Goal: Task Accomplishment & Management: Manage account settings

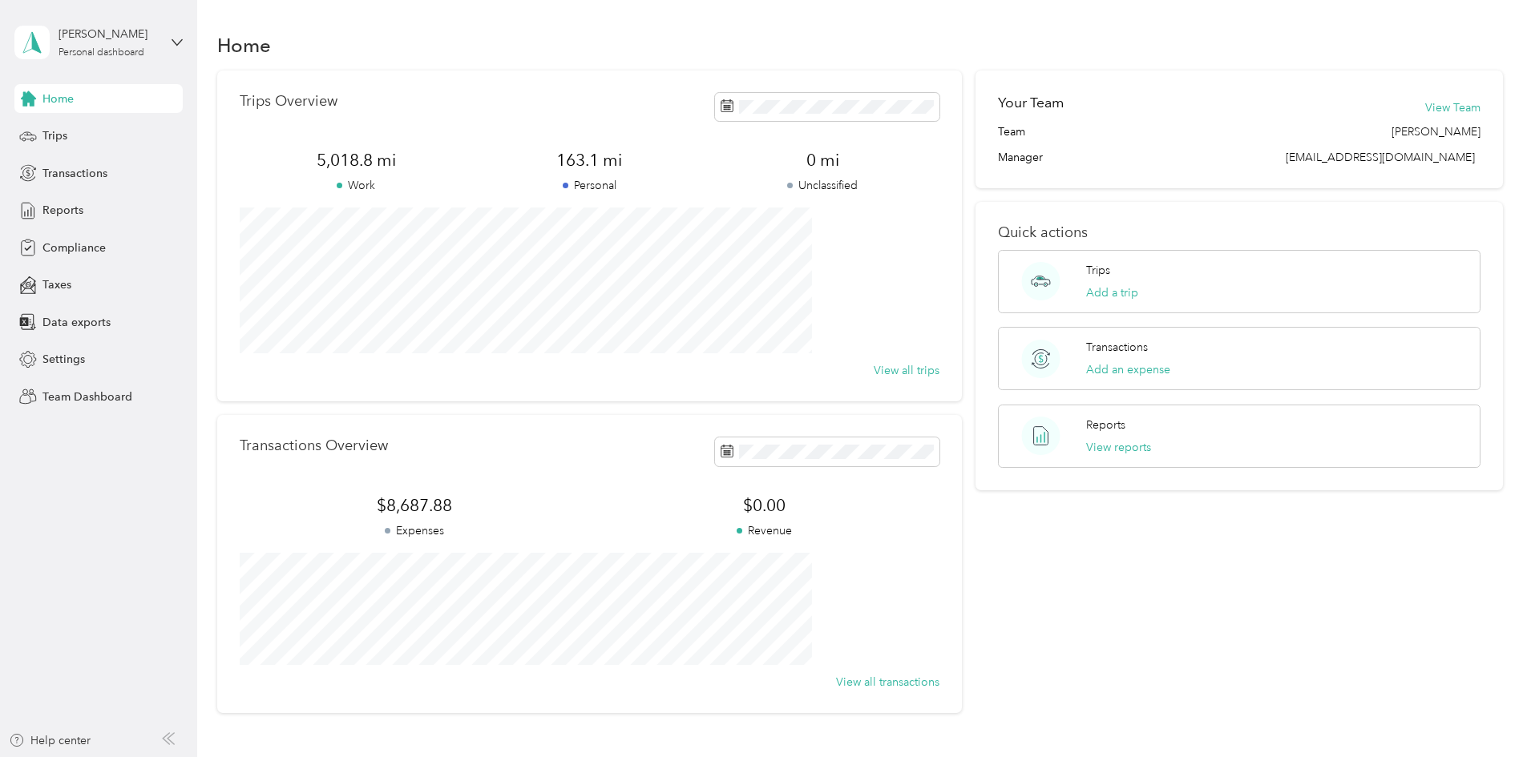
click at [168, 51] on div "[PERSON_NAME] Personal dashboard" at bounding box center [98, 42] width 168 height 56
click at [139, 126] on div "Team dashboard" at bounding box center [183, 132] width 315 height 28
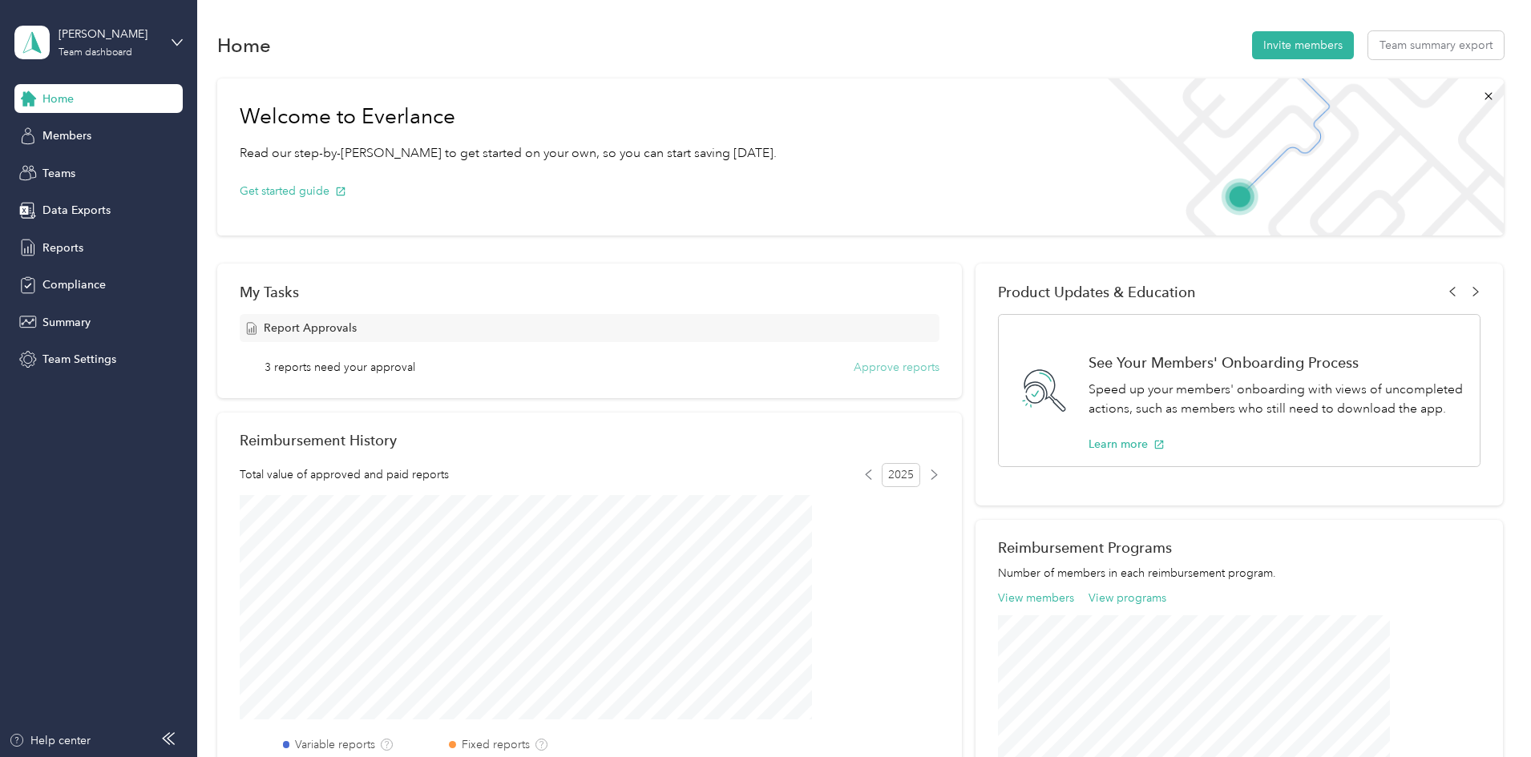
click at [910, 372] on button "Approve reports" at bounding box center [896, 367] width 86 height 17
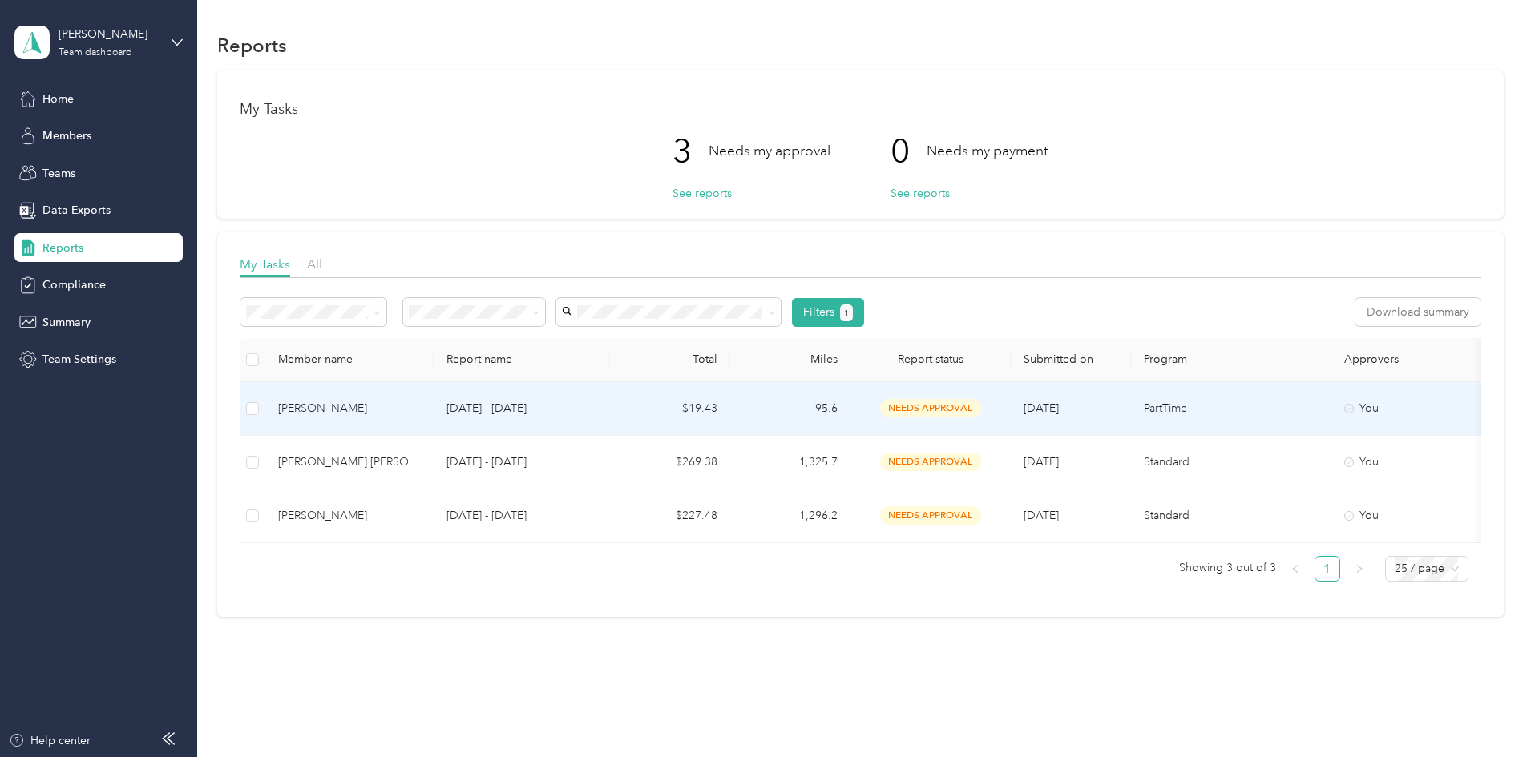
click at [434, 418] on td "[PERSON_NAME]" at bounding box center [349, 409] width 168 height 54
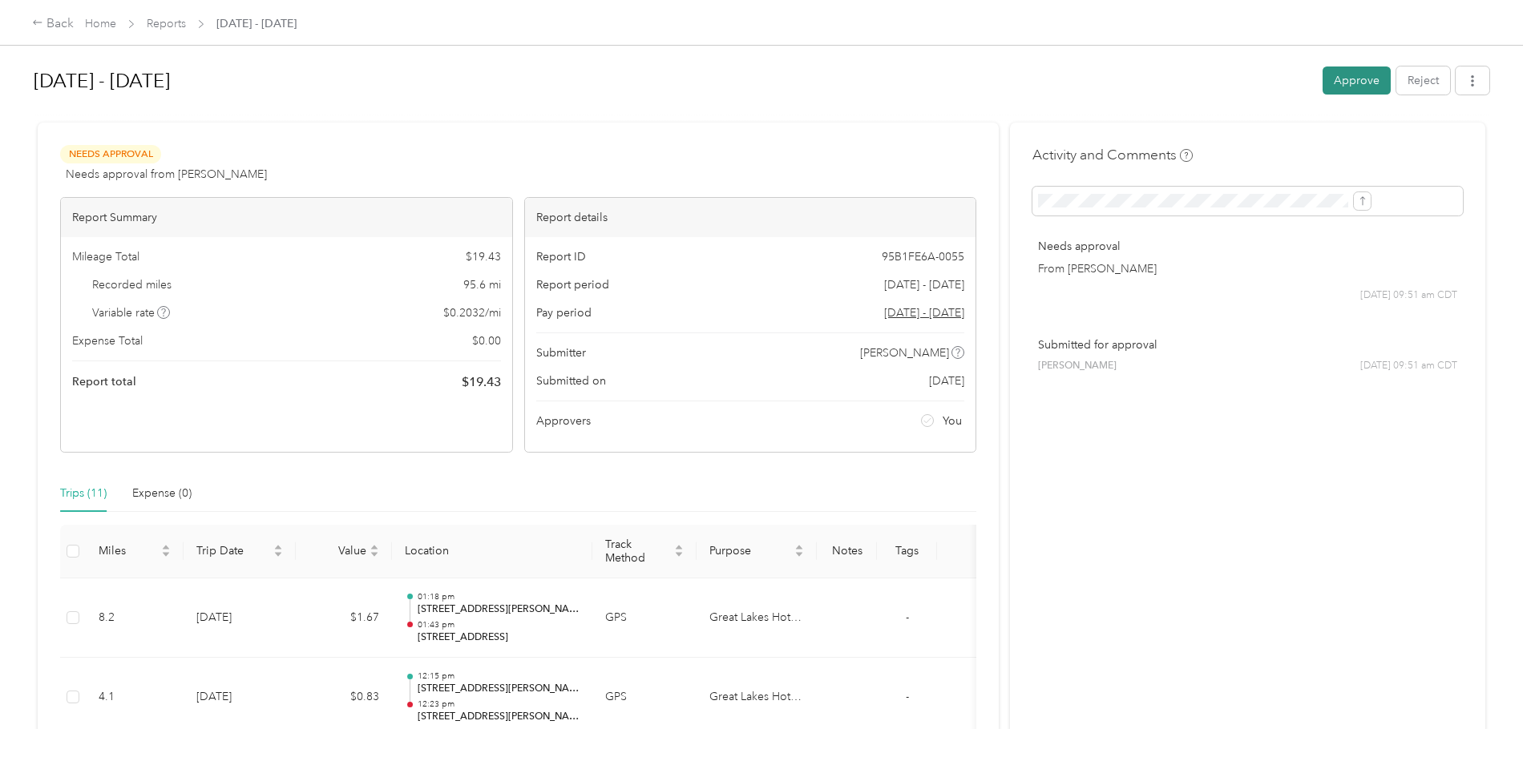
click at [1322, 89] on button "Approve" at bounding box center [1356, 81] width 68 height 28
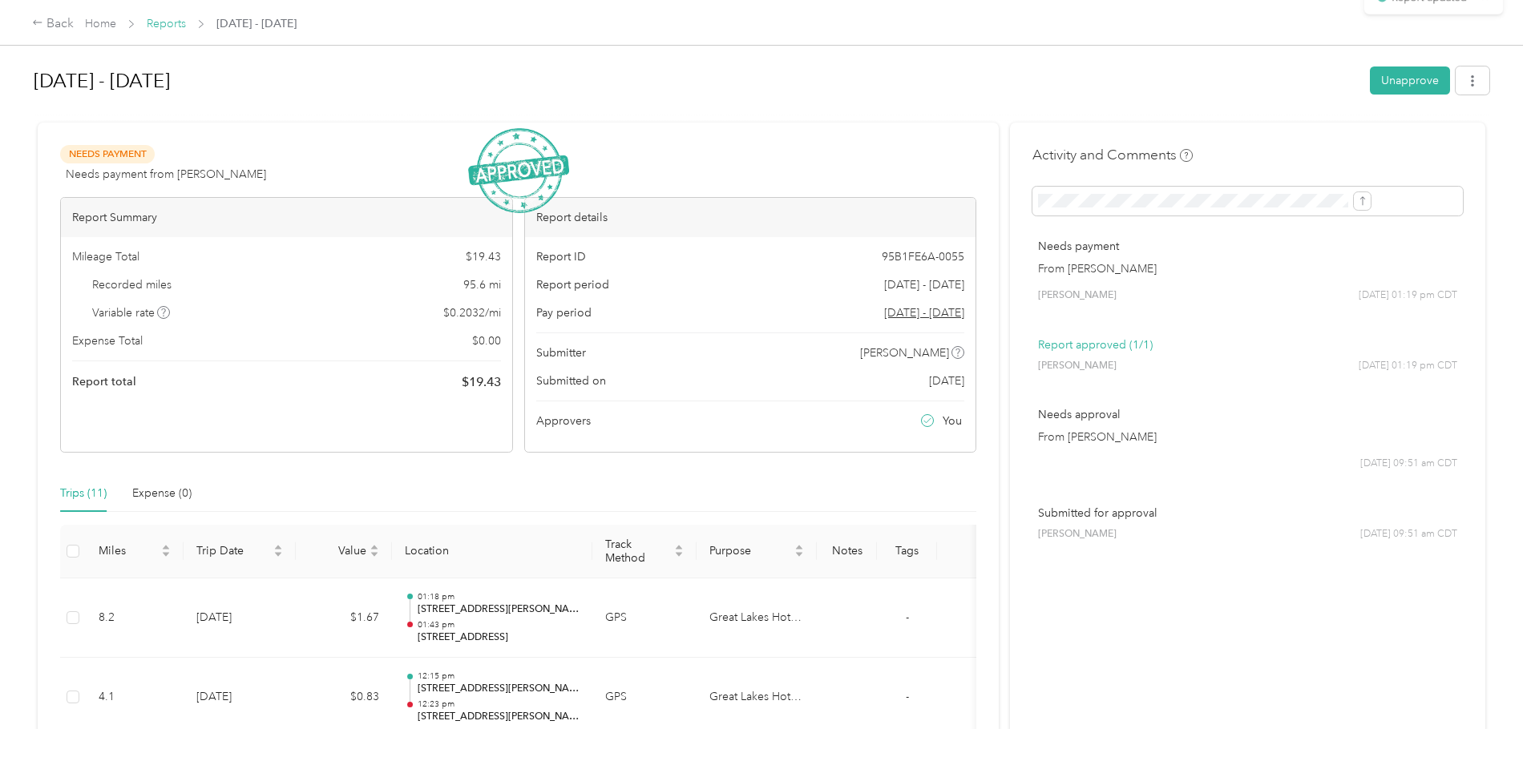
click at [186, 20] on link "Reports" at bounding box center [166, 24] width 39 height 14
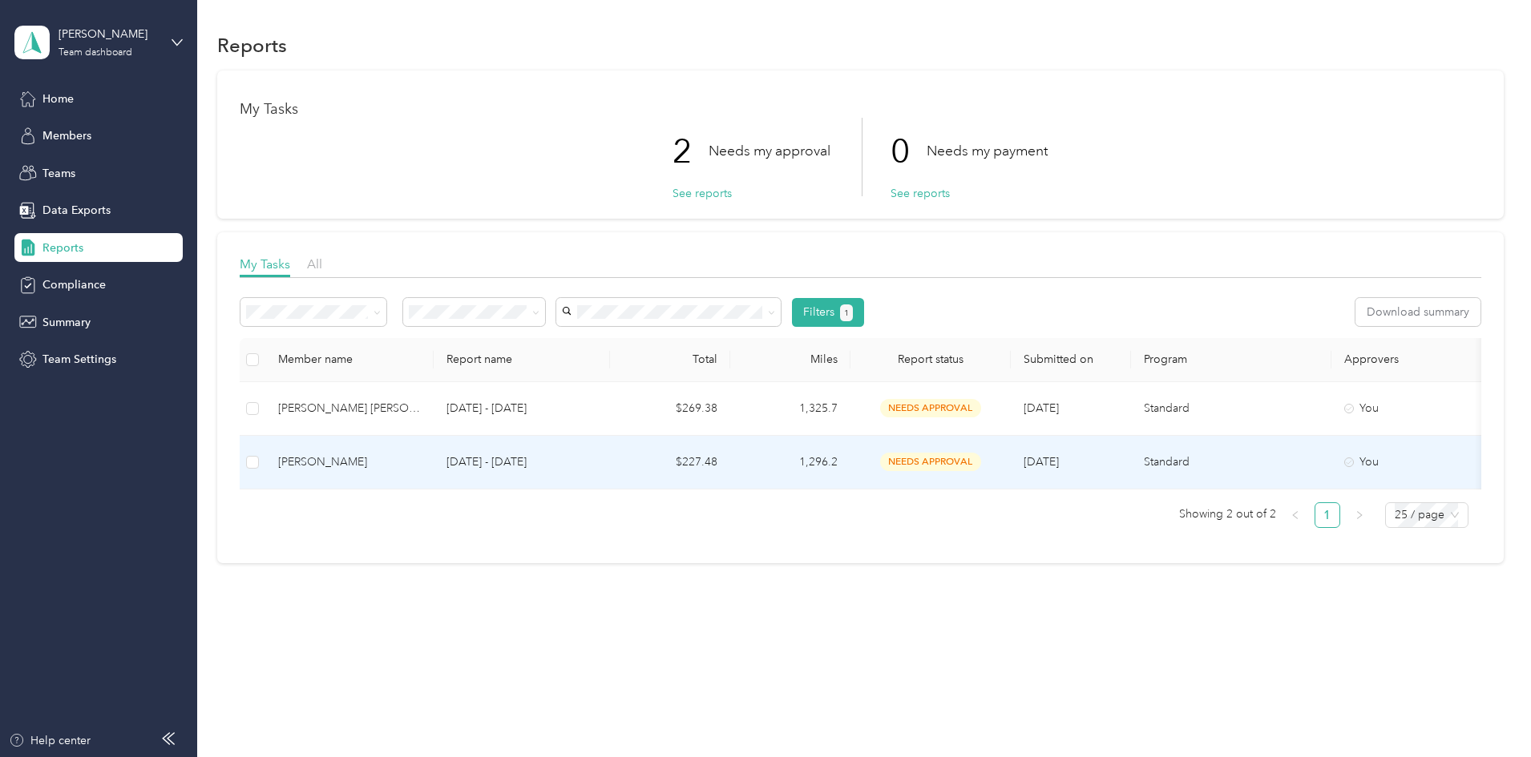
click at [421, 461] on div "[PERSON_NAME]" at bounding box center [349, 463] width 143 height 18
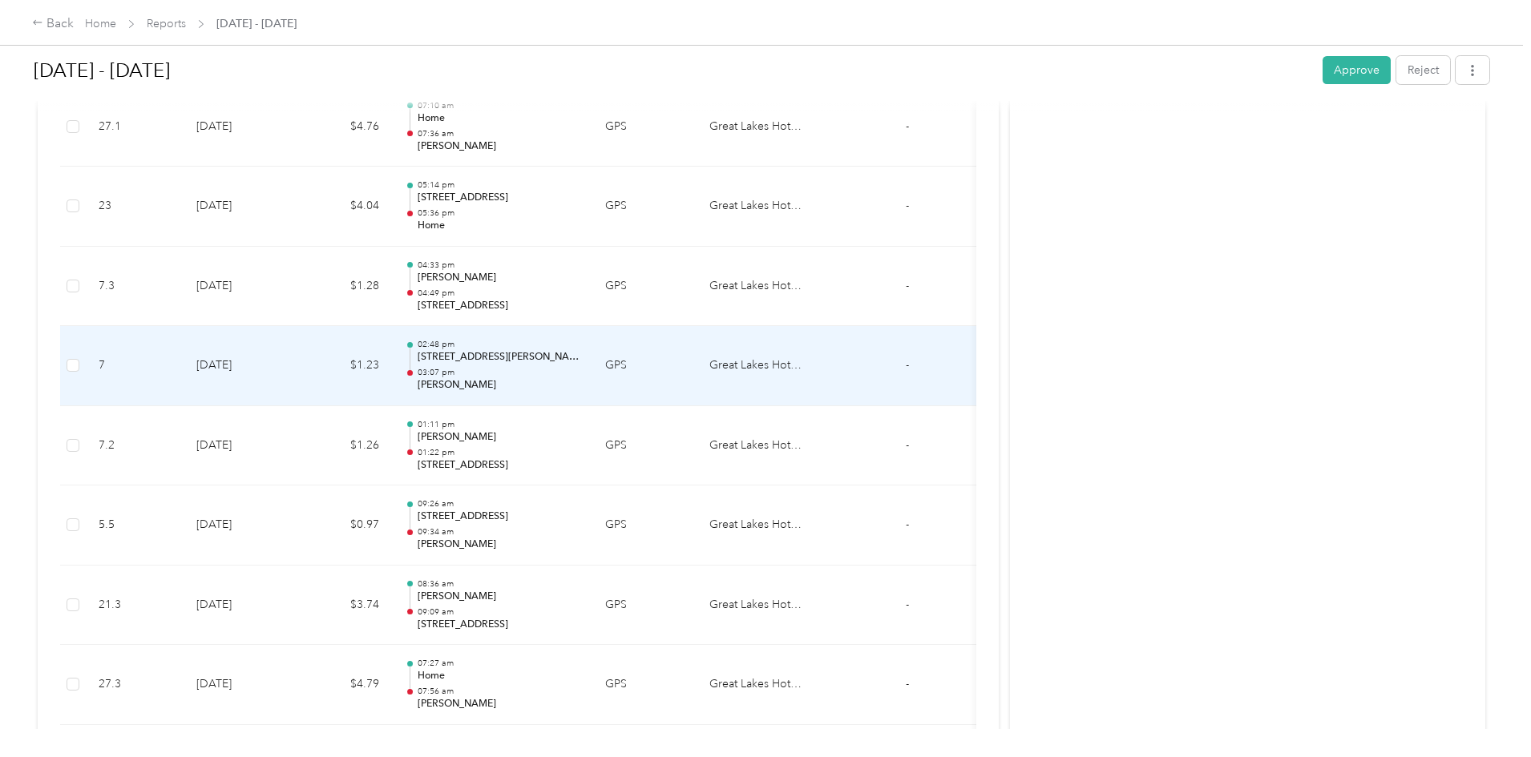
scroll to position [2070, 0]
